Goal: Task Accomplishment & Management: Manage account settings

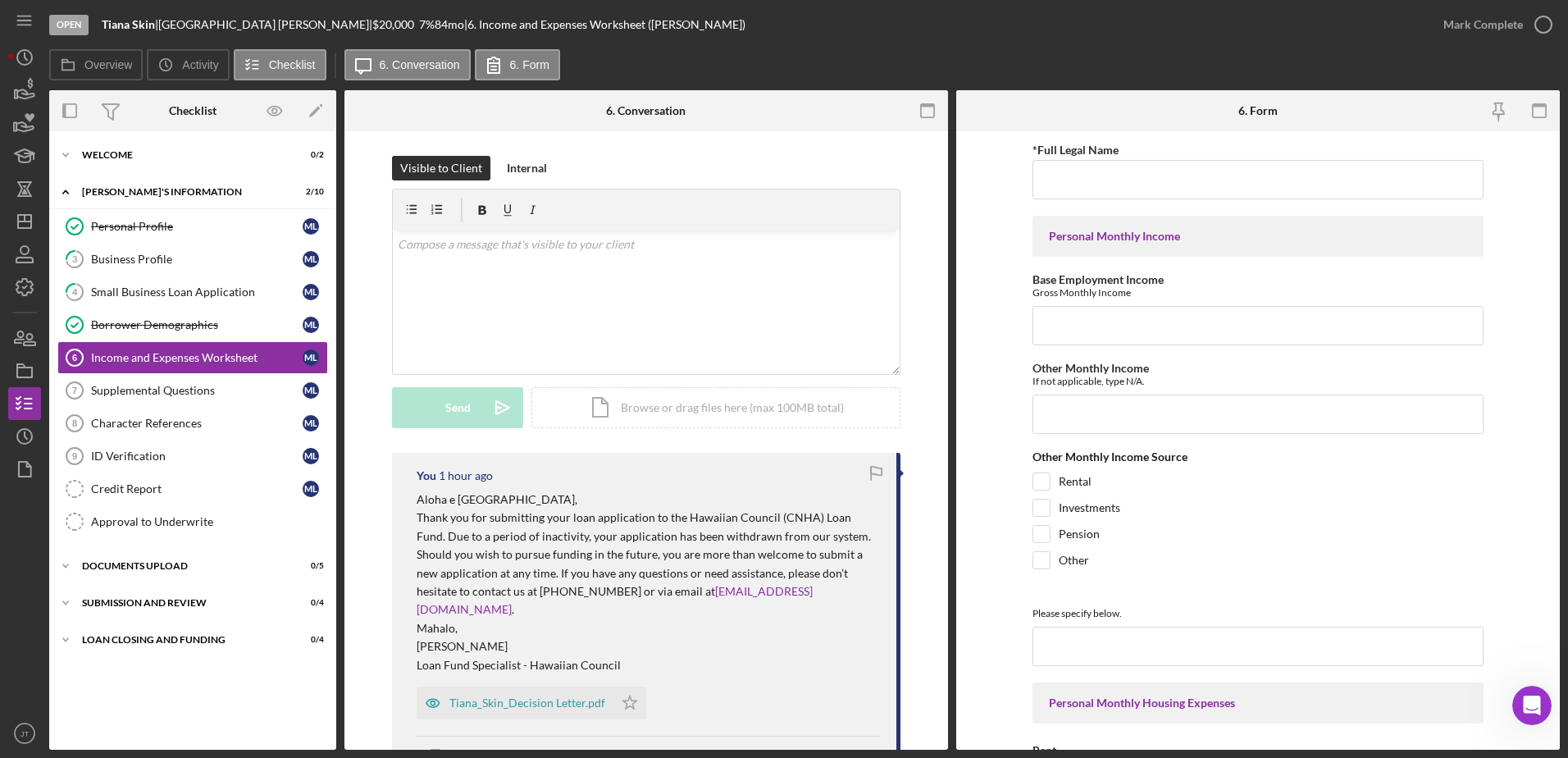
scroll to position [2462, 0]
click at [25, 371] on icon "button" at bounding box center [25, 370] width 41 height 41
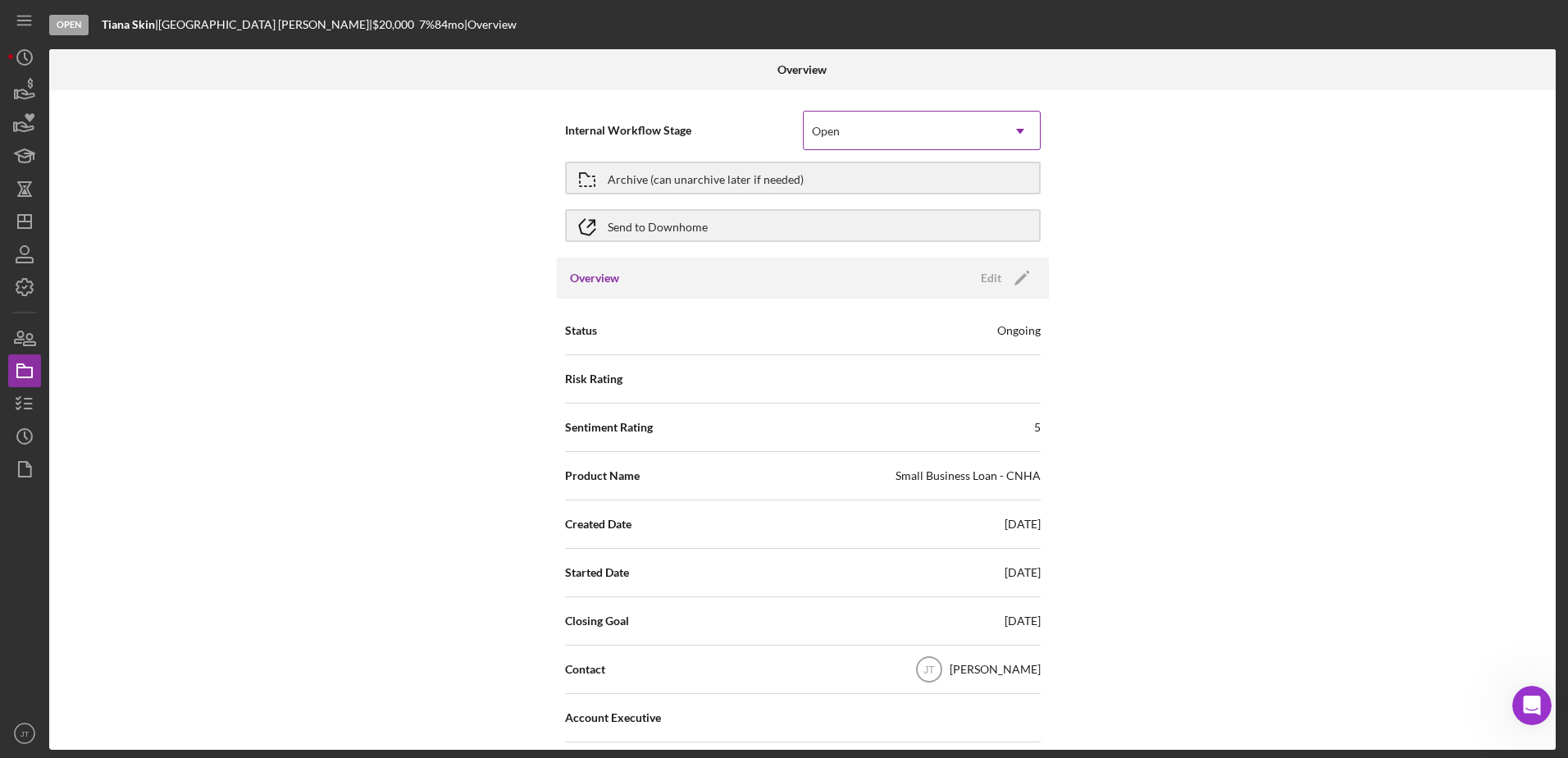
click at [836, 139] on div "Open" at bounding box center [902, 131] width 197 height 38
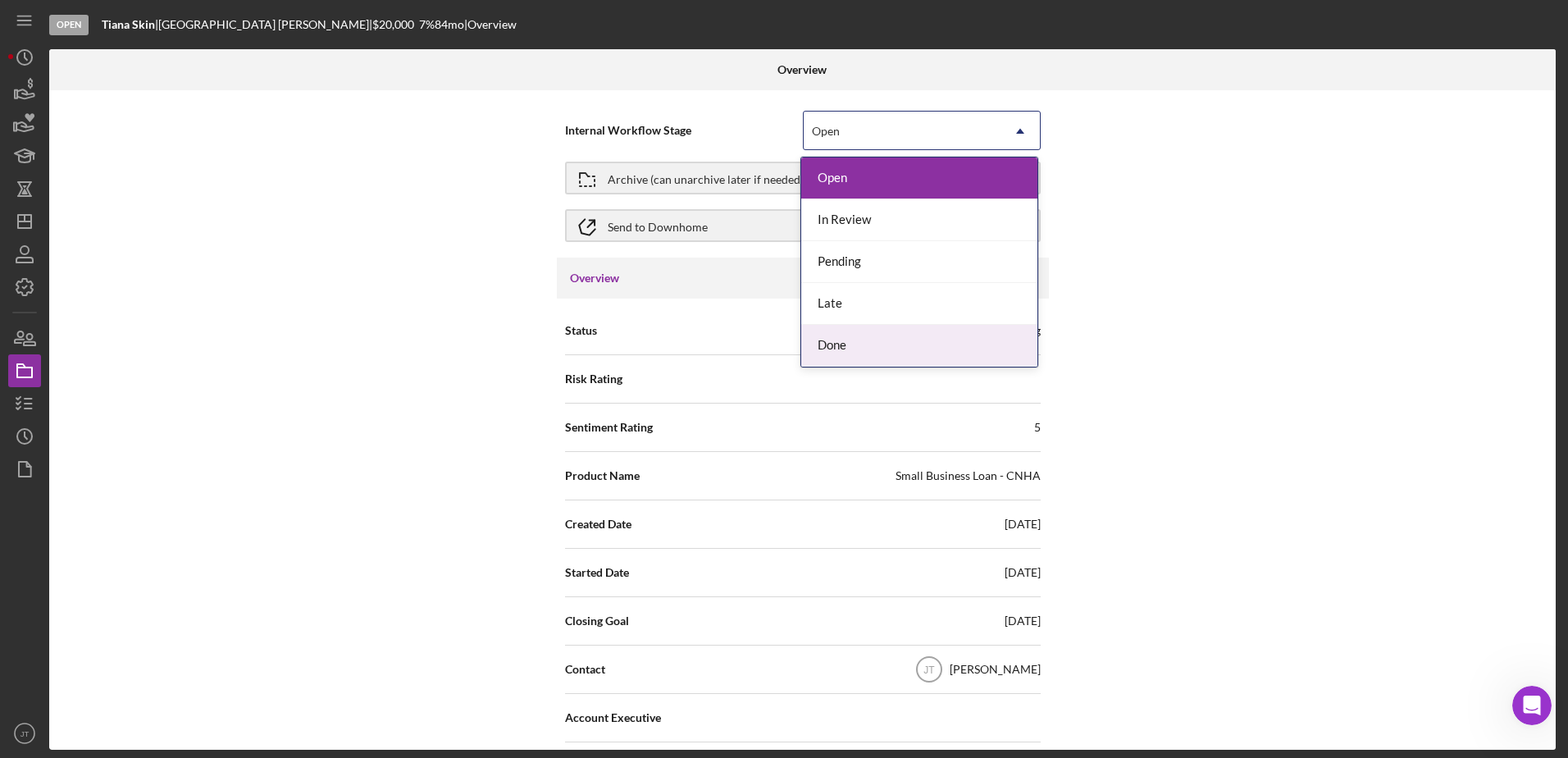
click at [871, 338] on div "Done" at bounding box center [919, 345] width 236 height 41
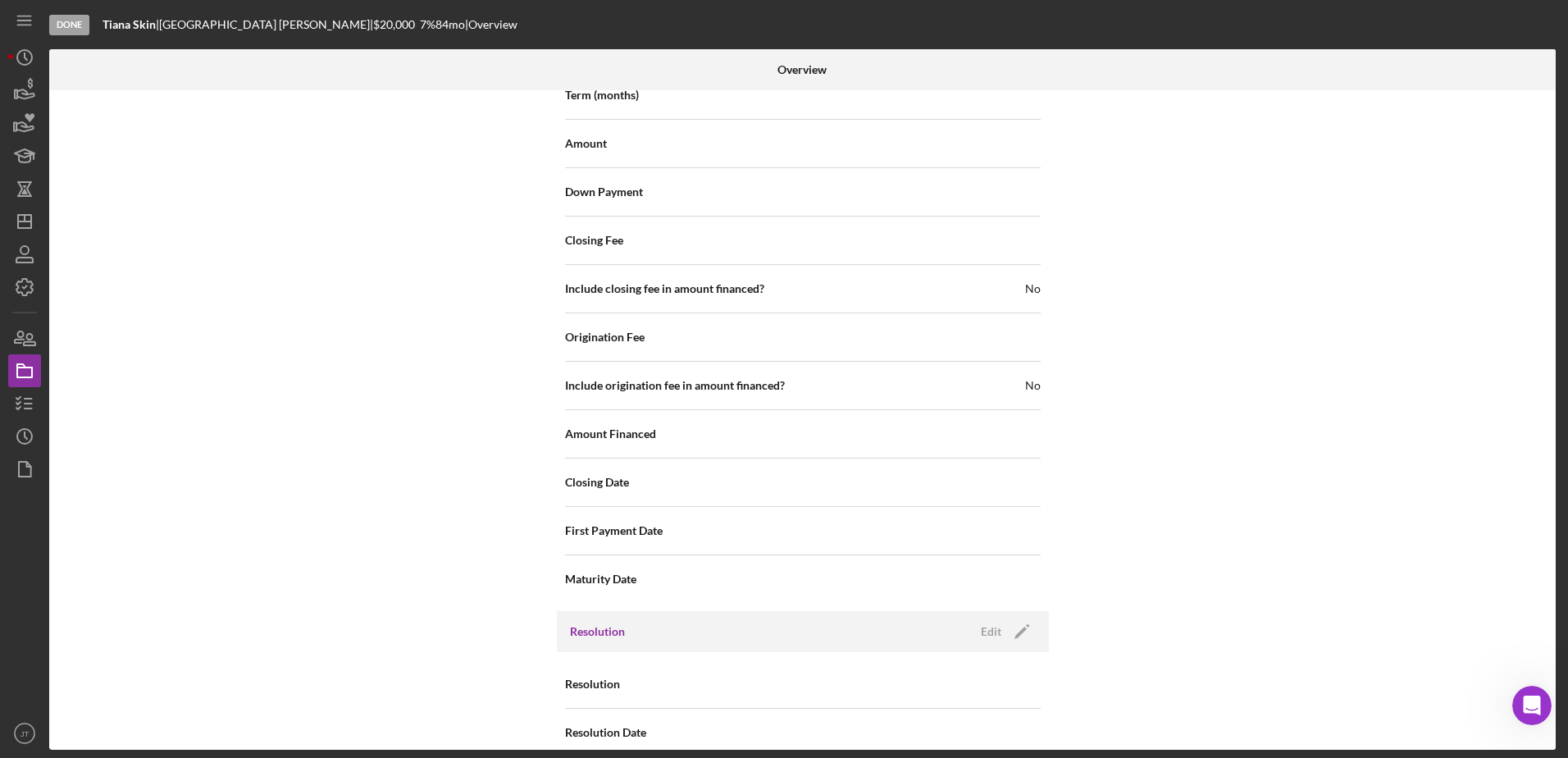
scroll to position [1793, 0]
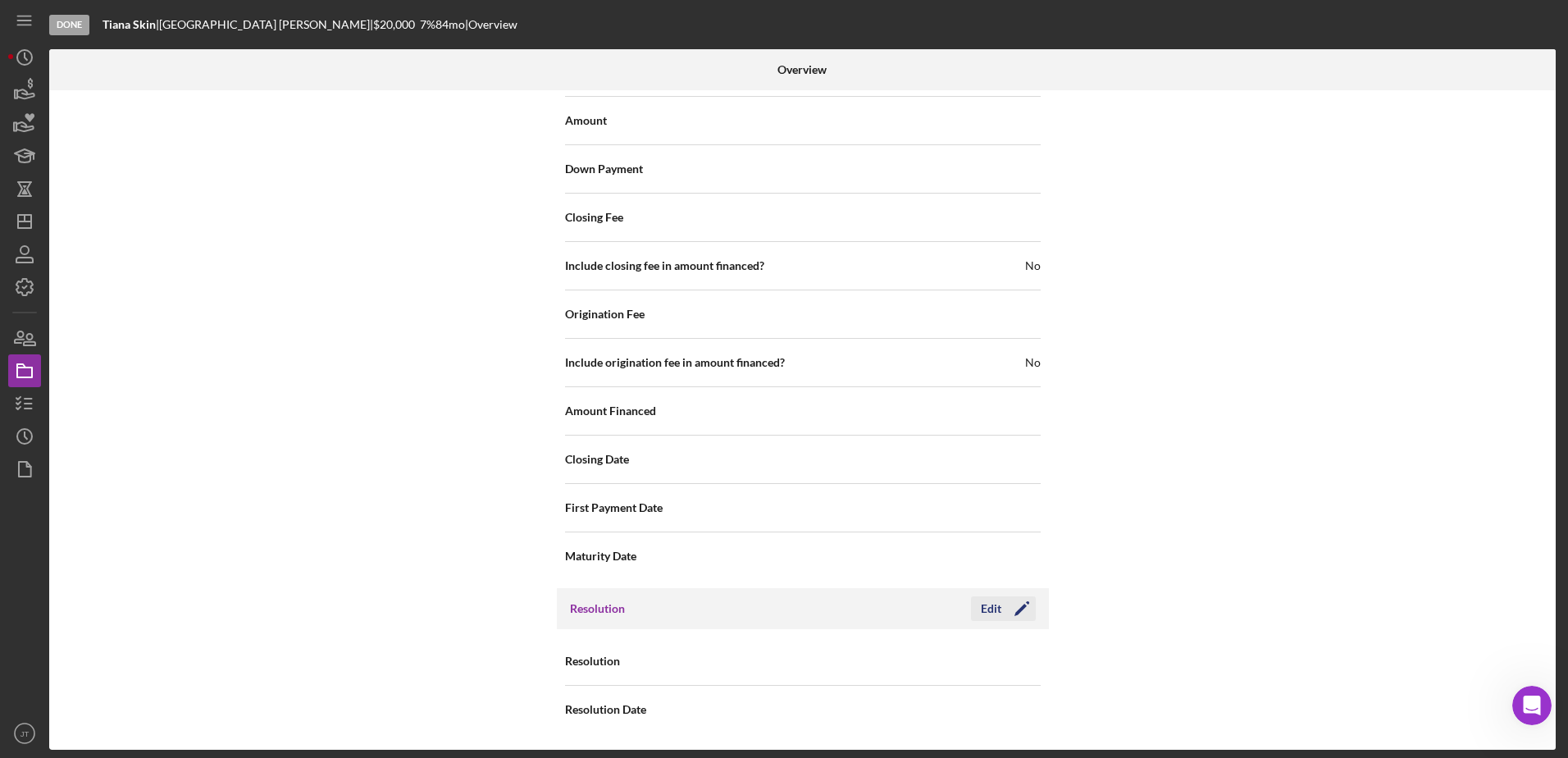
click at [981, 609] on div "Edit" at bounding box center [991, 608] width 20 height 25
click at [1001, 651] on icon "Icon/Dropdown Arrow" at bounding box center [1020, 662] width 40 height 40
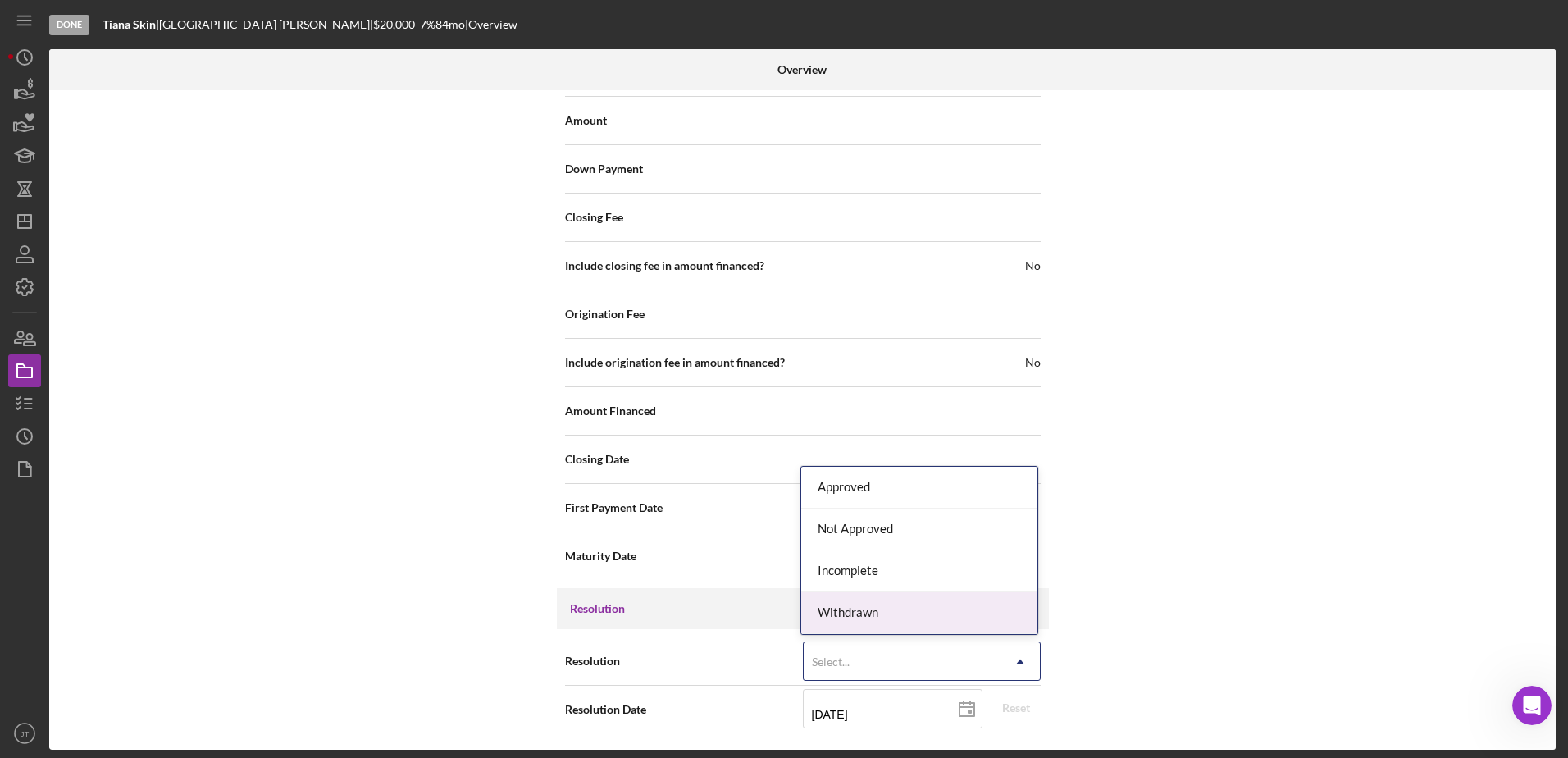
click at [985, 619] on div "Withdrawn" at bounding box center [919, 613] width 236 height 41
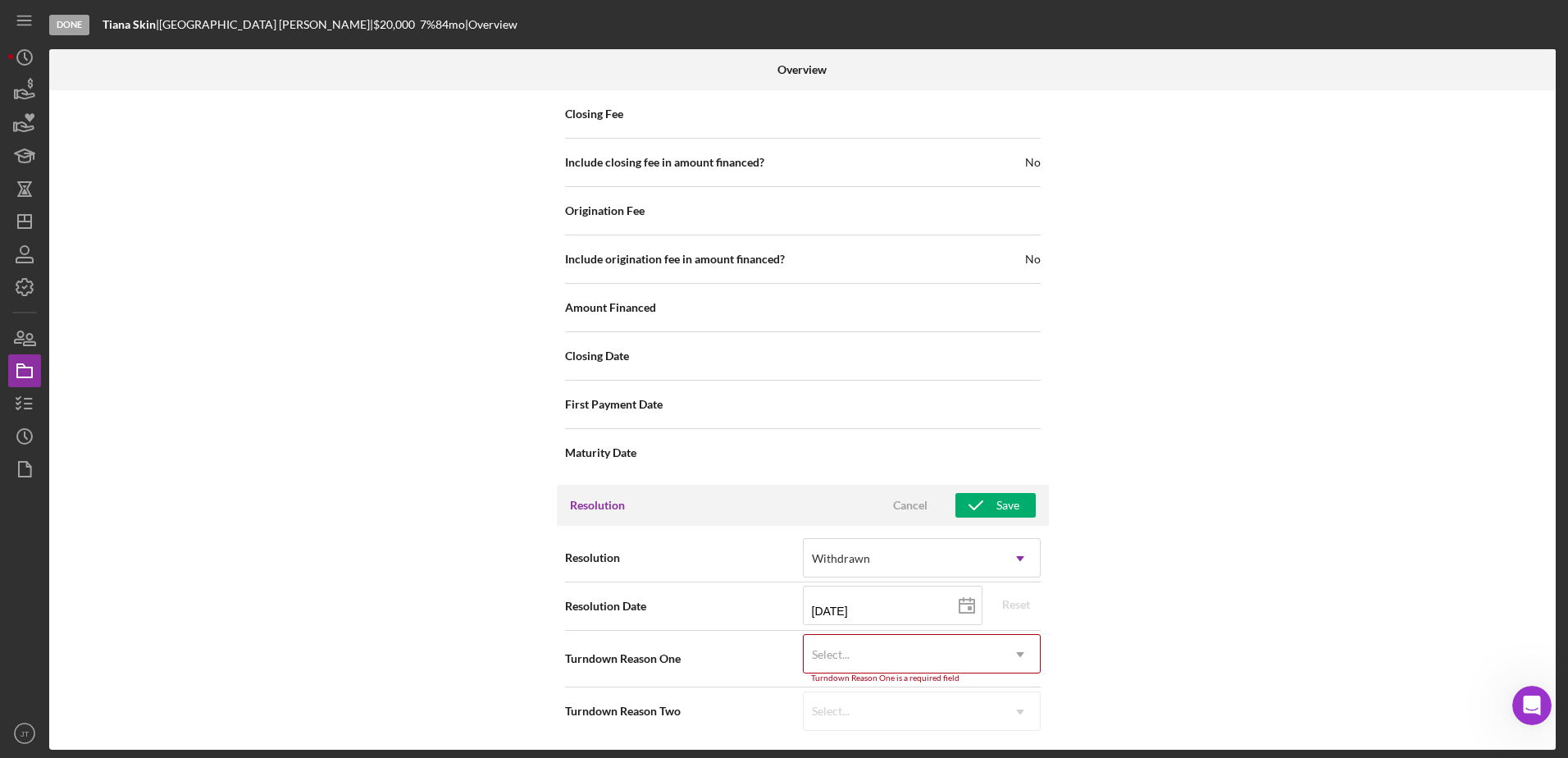
scroll to position [1898, 0]
click at [1025, 659] on icon "Icon/Dropdown Arrow" at bounding box center [1020, 652] width 40 height 40
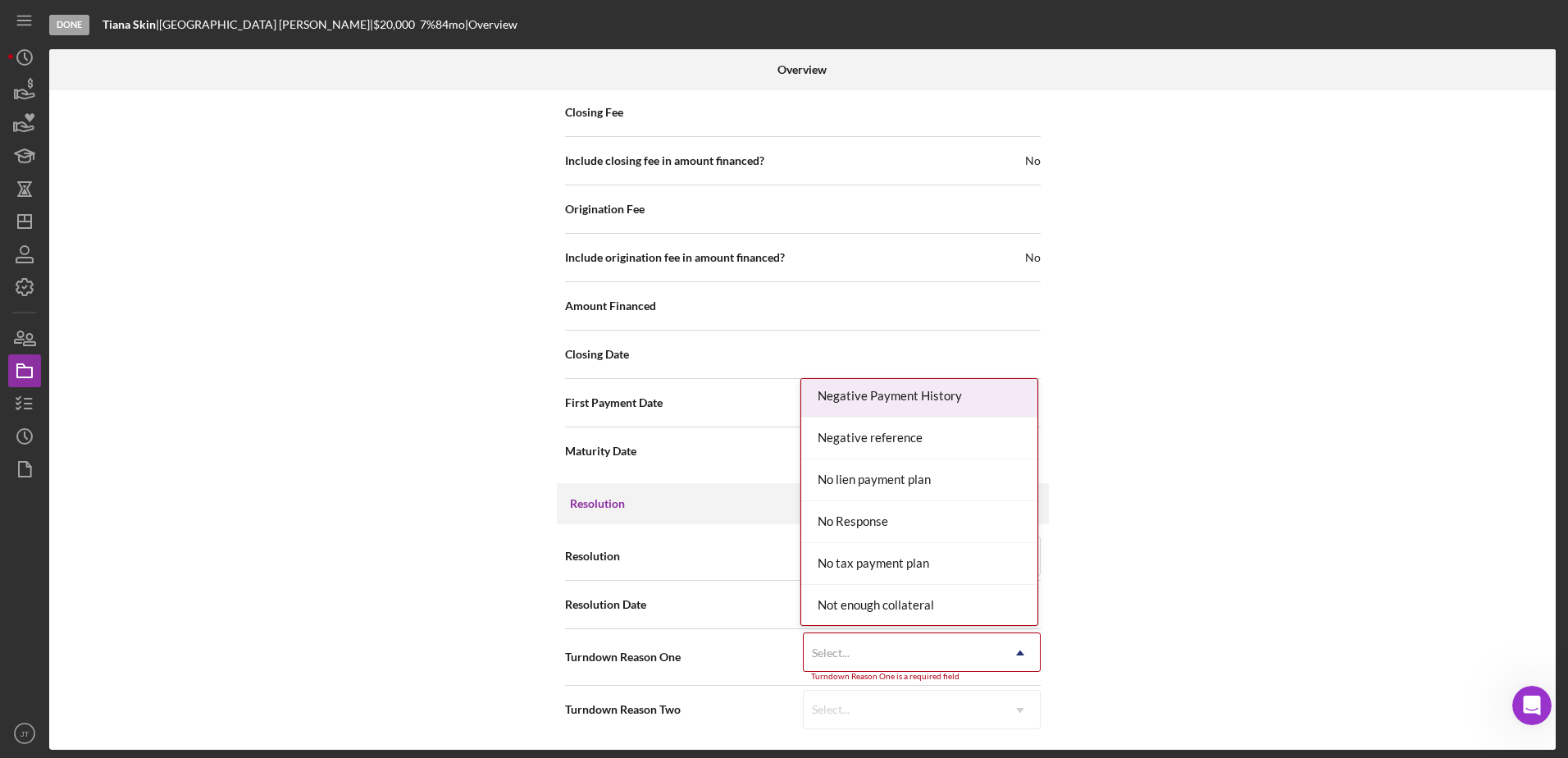
scroll to position [1312, 0]
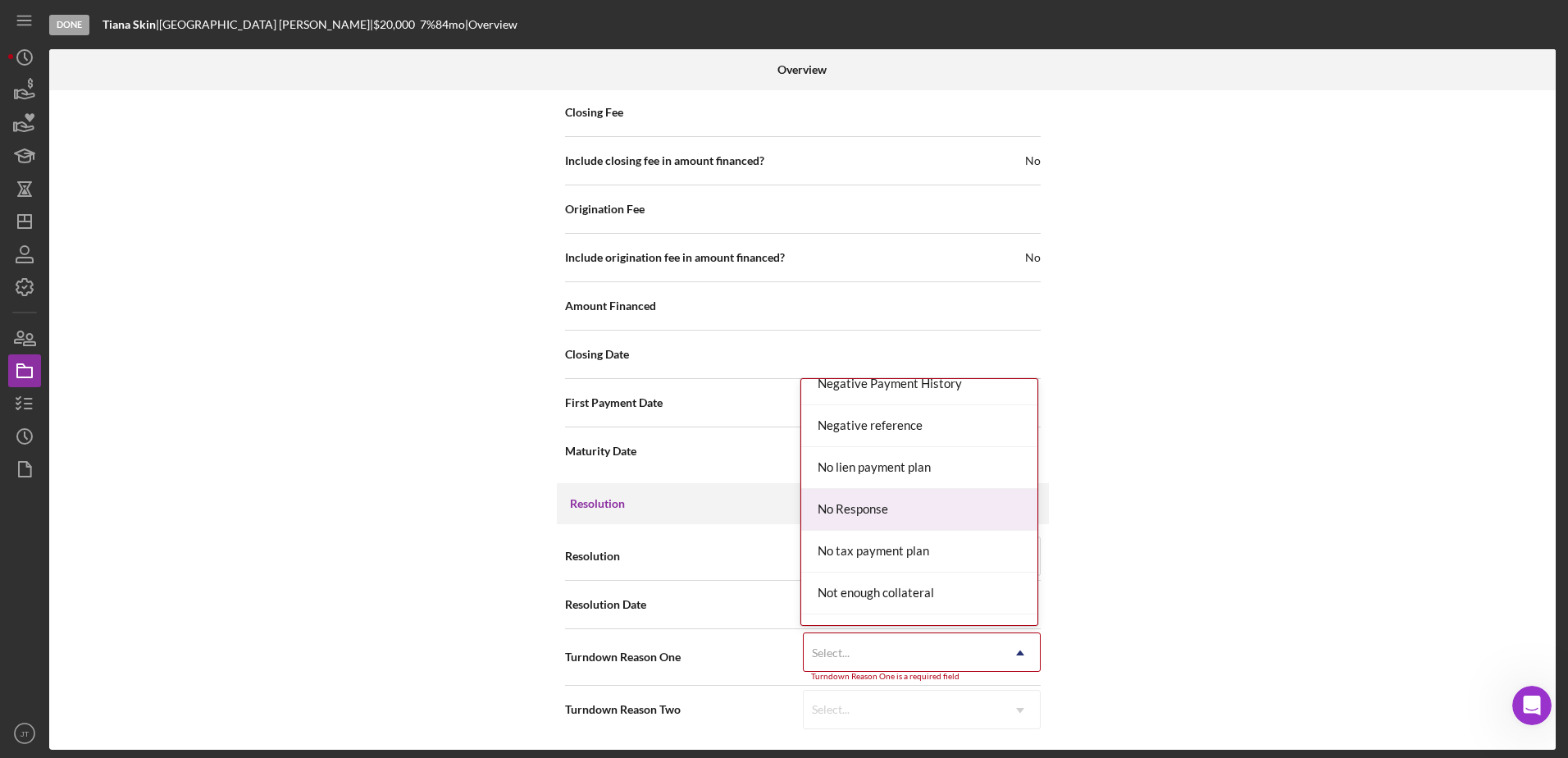
click at [965, 527] on div "No Response" at bounding box center [919, 509] width 236 height 41
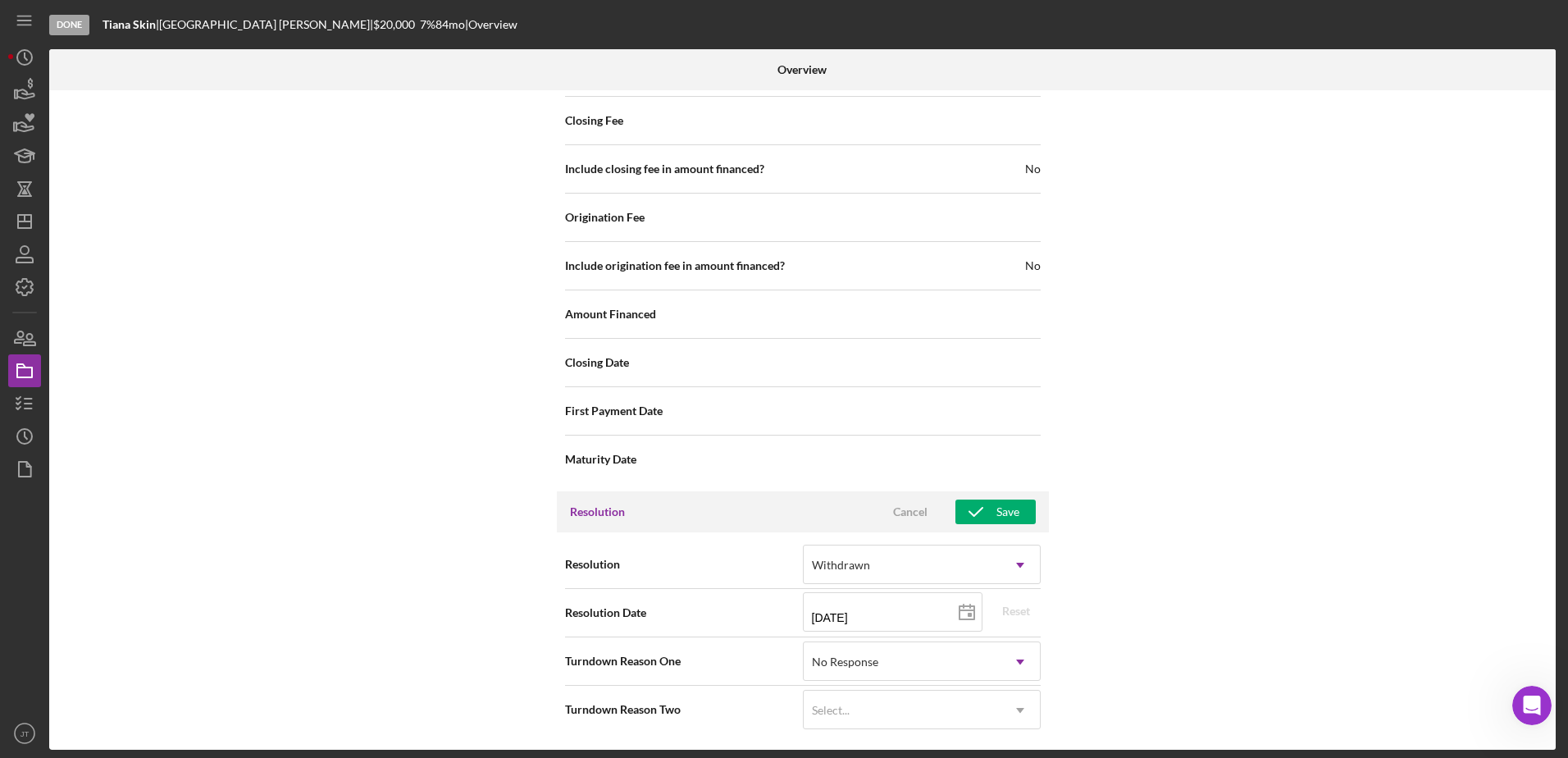
click at [1208, 483] on div "Internal Workflow Stage Done Icon/Dropdown Arrow Archive (can unarchive later i…" at bounding box center [802, 420] width 1506 height 659
click at [1011, 500] on div "Save" at bounding box center [1008, 511] width 23 height 25
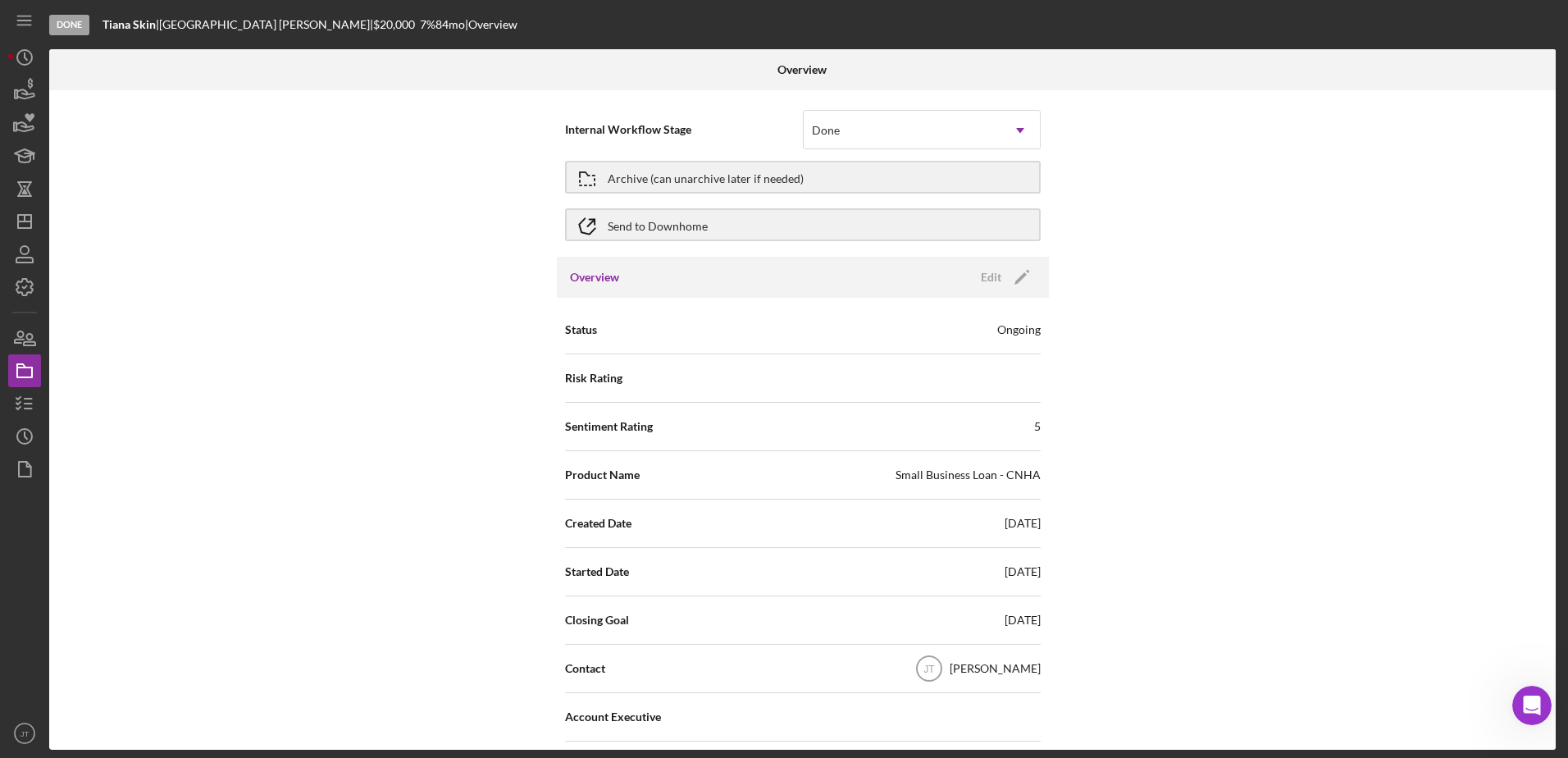
scroll to position [0, 0]
click at [873, 190] on button "Archive (can unarchive later if needed)" at bounding box center [802, 177] width 476 height 33
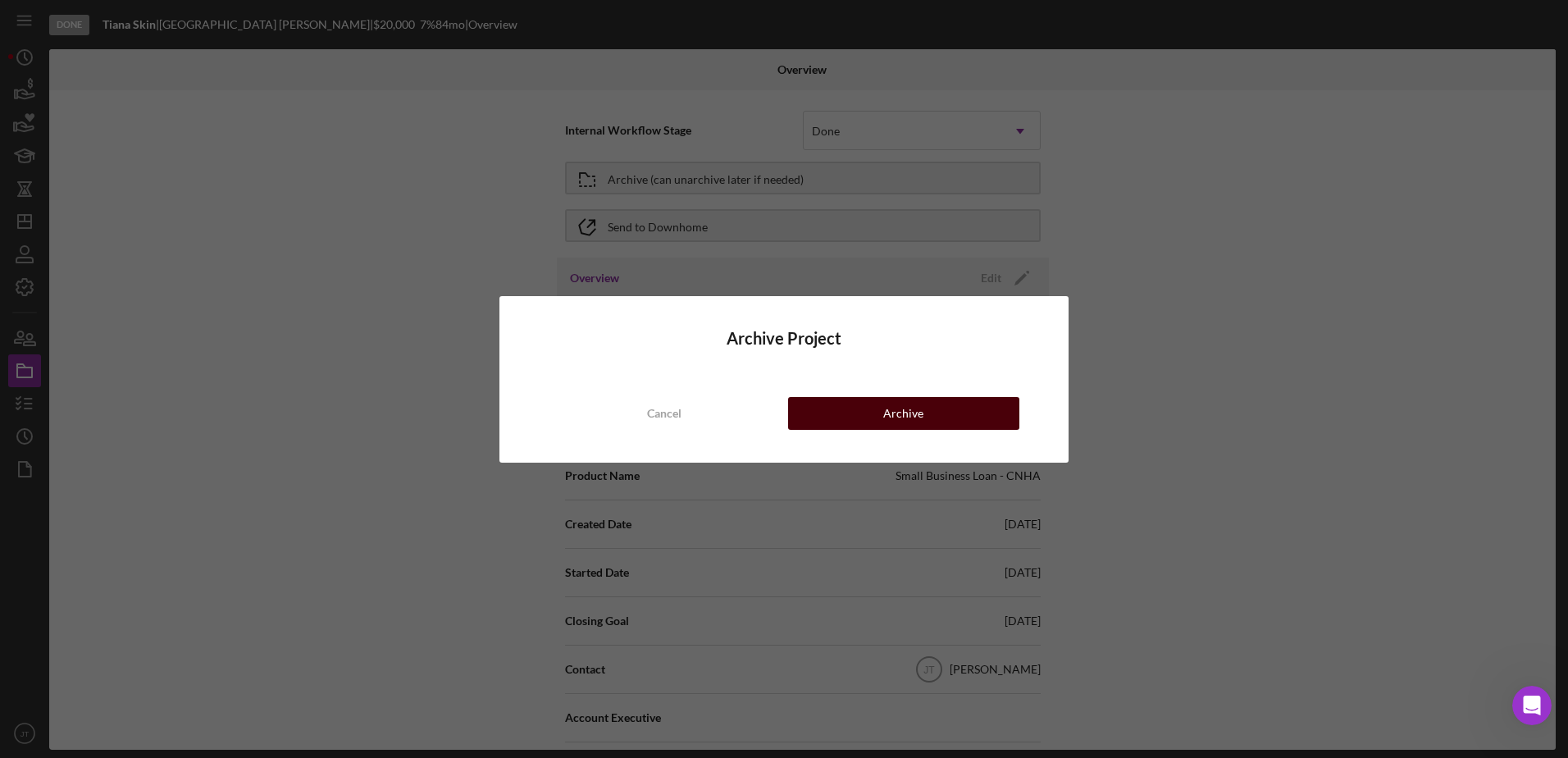
click at [997, 412] on button "Archive" at bounding box center [904, 413] width 232 height 33
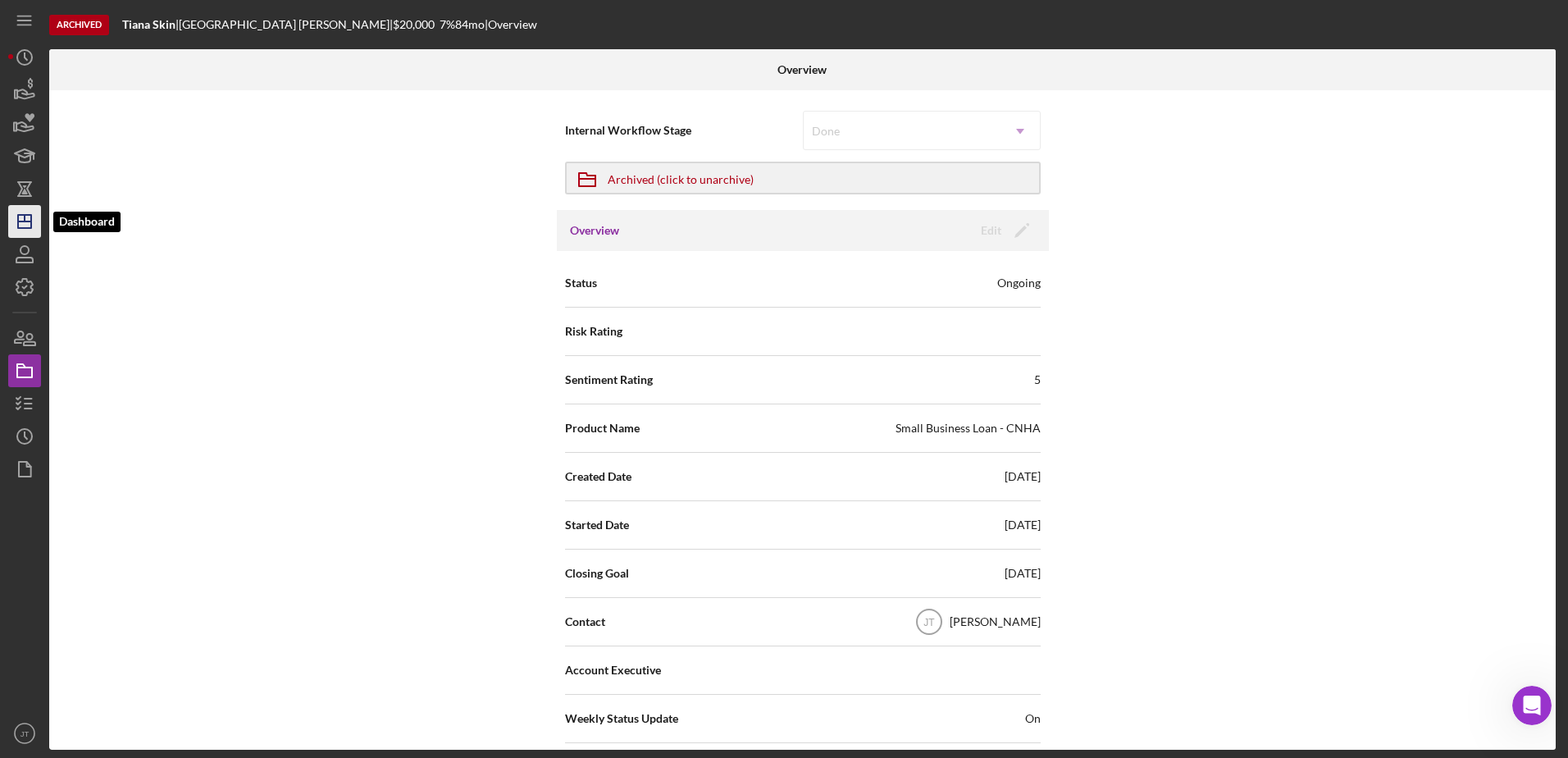
click at [25, 221] on line "button" at bounding box center [25, 218] width 0 height 7
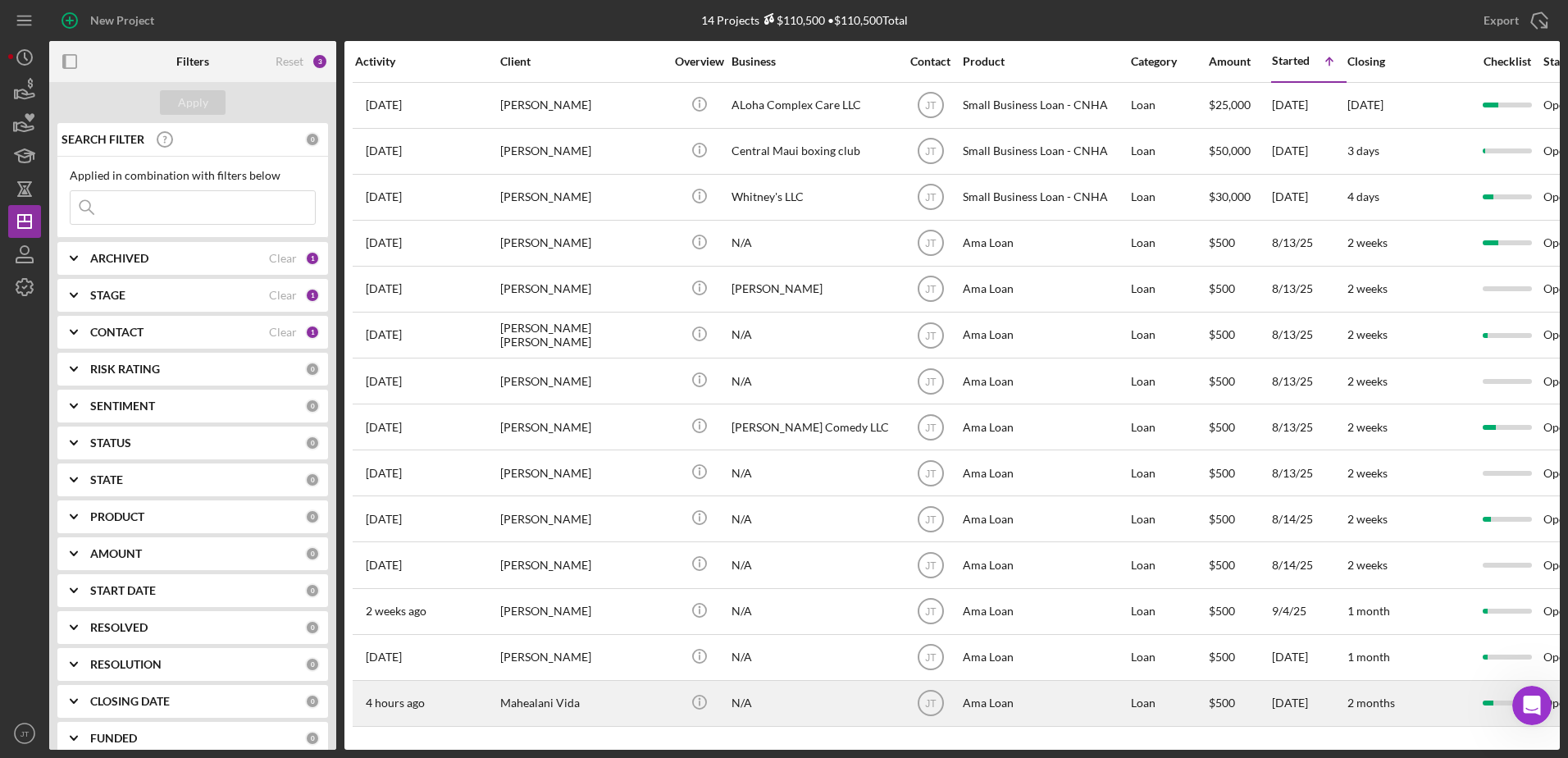
click at [503, 706] on div "Mahealani Vida" at bounding box center [582, 702] width 164 height 43
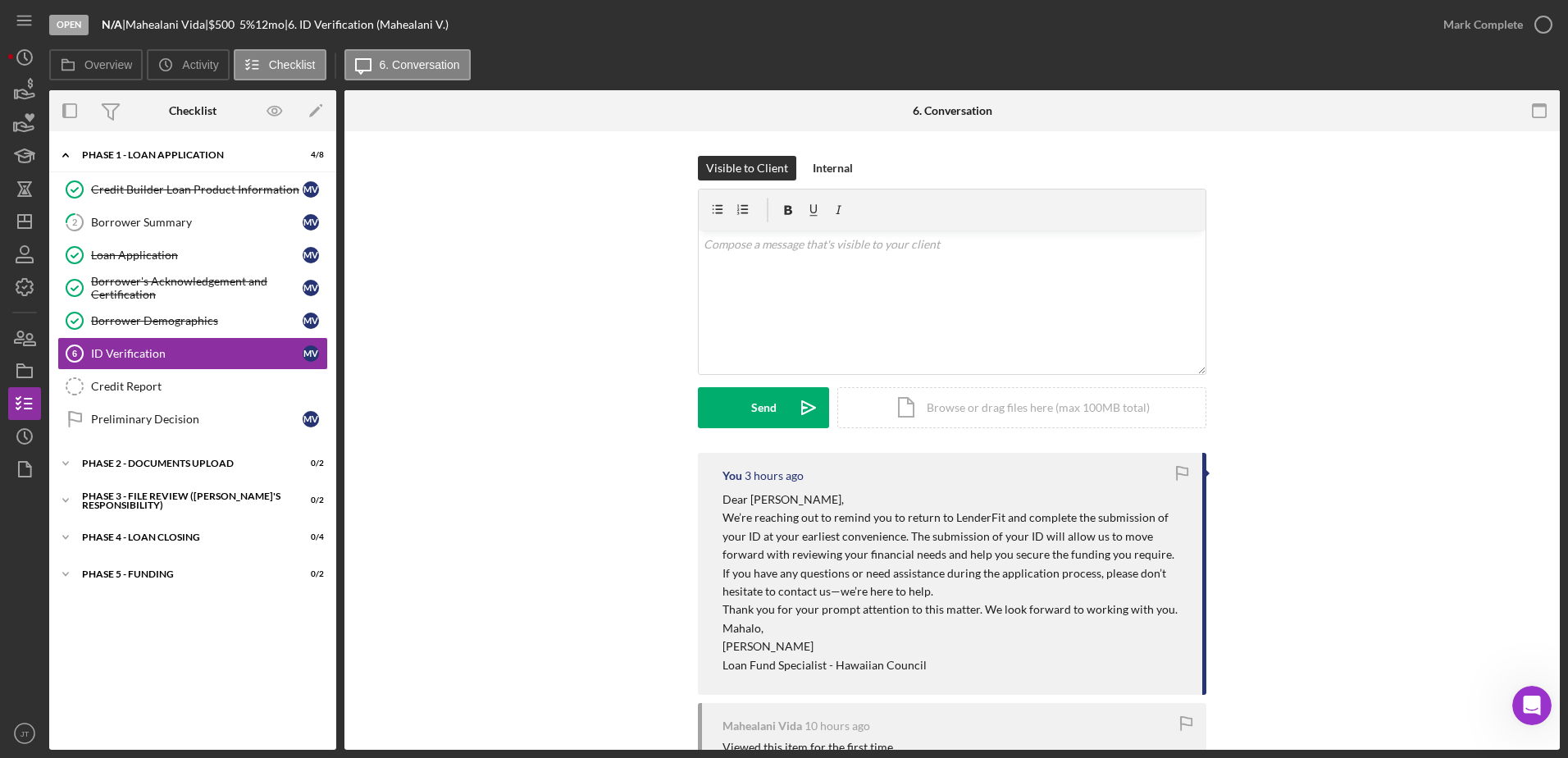
click at [473, 324] on div "Visible to Client Internal v Color teal Color pink Remove color Add row above A…" at bounding box center [953, 303] width 1166 height 297
